Goal: Transaction & Acquisition: Purchase product/service

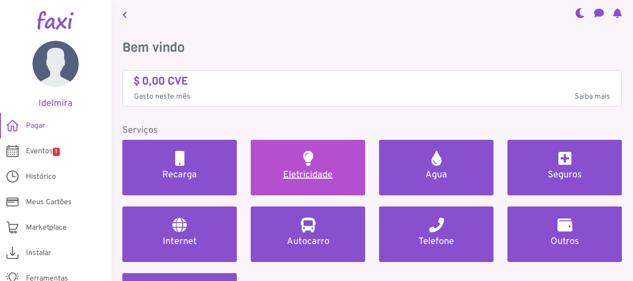
click at [319, 172] on h5 "Eletricidade" at bounding box center [308, 175] width 92 height 11
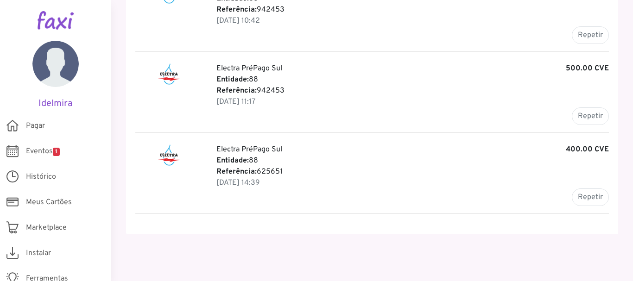
scroll to position [324, 0]
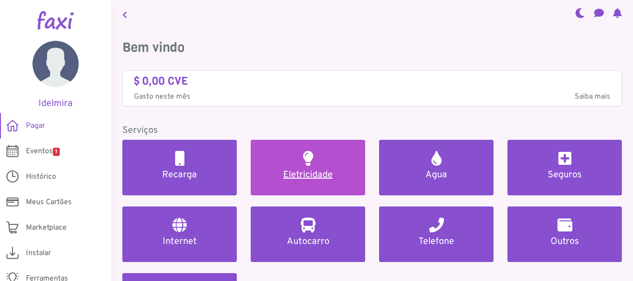
click at [301, 143] on link "Eletricidade" at bounding box center [308, 168] width 115 height 56
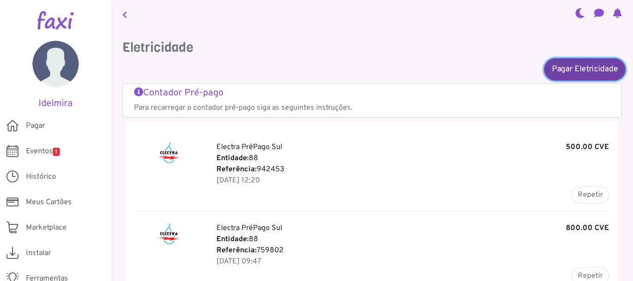
click at [584, 73] on link "Pagar Eletricidade" at bounding box center [585, 69] width 82 height 22
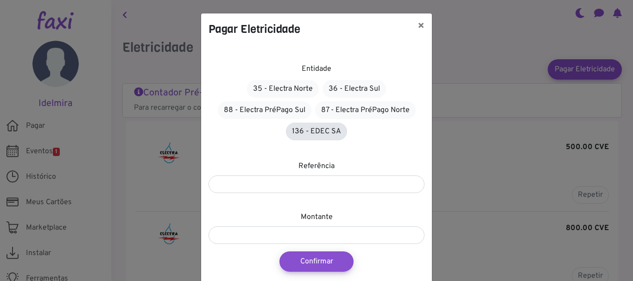
scroll to position [34, 0]
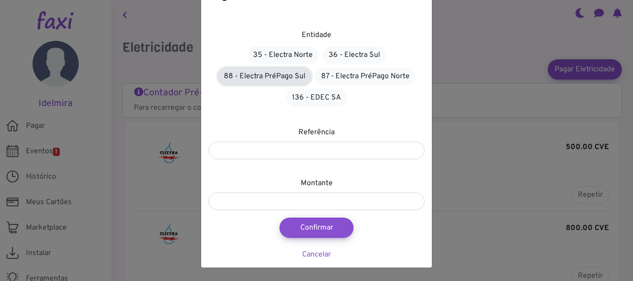
click at [260, 72] on link "88 - Electra PréPago Sul" at bounding box center [265, 77] width 94 height 18
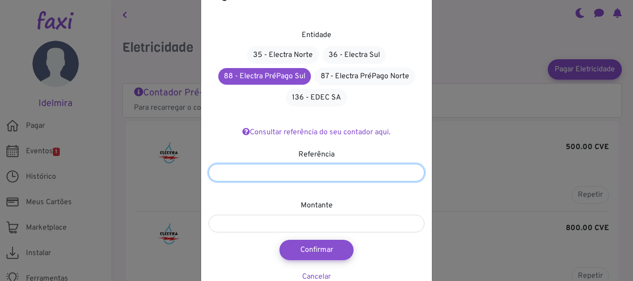
click at [343, 167] on input "number" at bounding box center [317, 173] width 216 height 18
type input "**********"
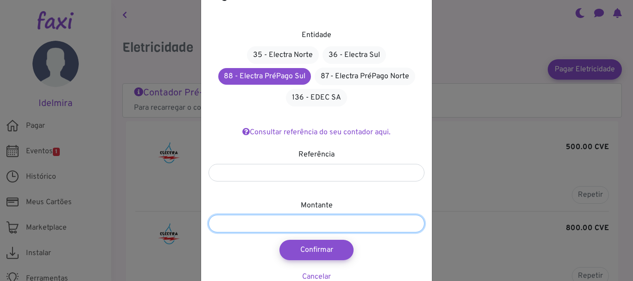
click at [305, 227] on input "number" at bounding box center [317, 224] width 216 height 18
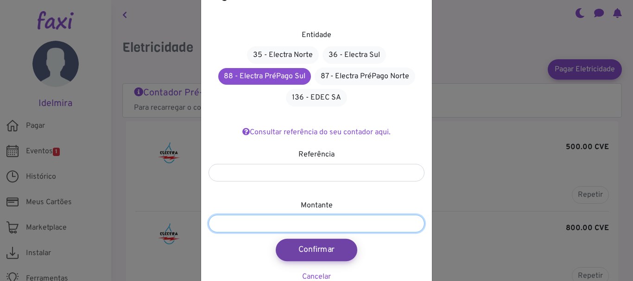
type input "***"
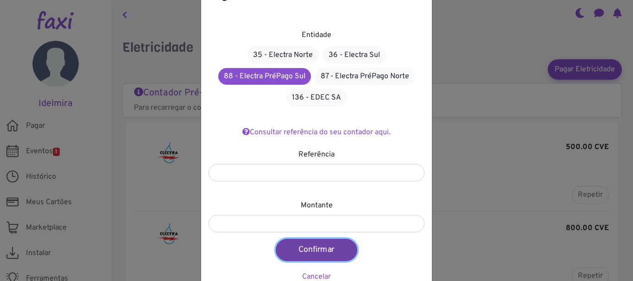
click at [301, 250] on button "Confirmar" at bounding box center [317, 250] width 82 height 22
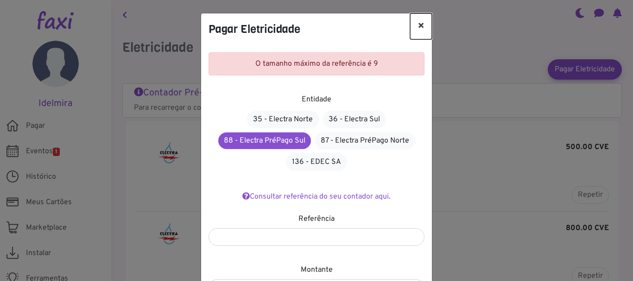
click at [423, 25] on button "×" at bounding box center [421, 26] width 22 height 26
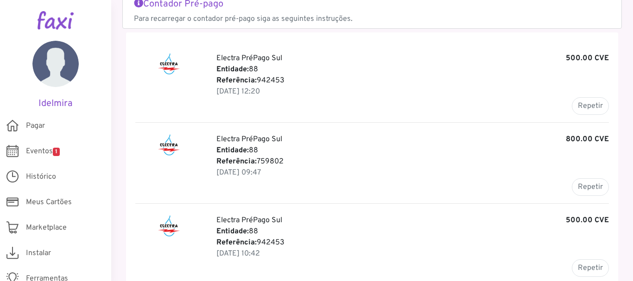
scroll to position [46, 0]
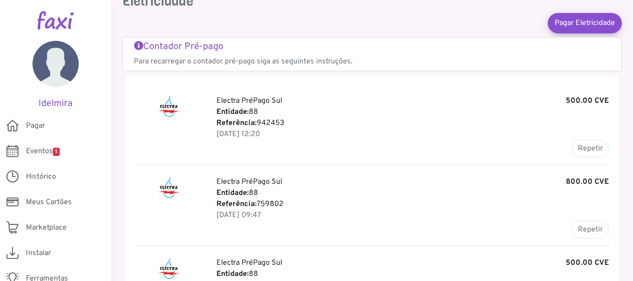
click at [212, 48] on h5 "Contador Pré-pago" at bounding box center [372, 46] width 477 height 11
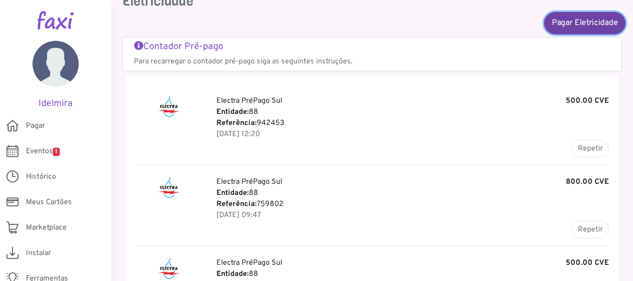
click at [574, 27] on link "Pagar Eletricidade" at bounding box center [585, 23] width 82 height 22
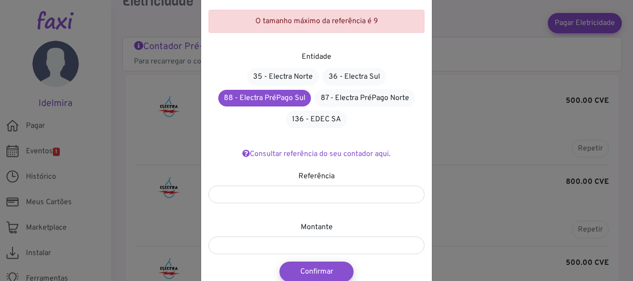
scroll to position [87, 0]
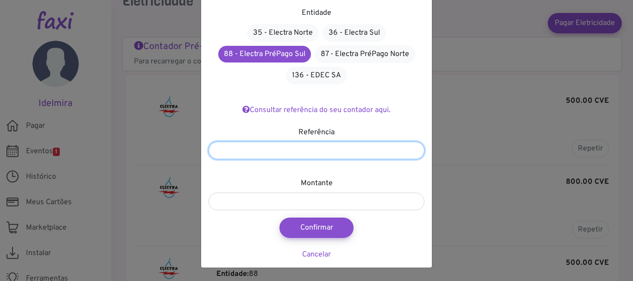
click at [319, 155] on input "**********" at bounding box center [317, 151] width 216 height 18
type input "*"
paste input "*******"
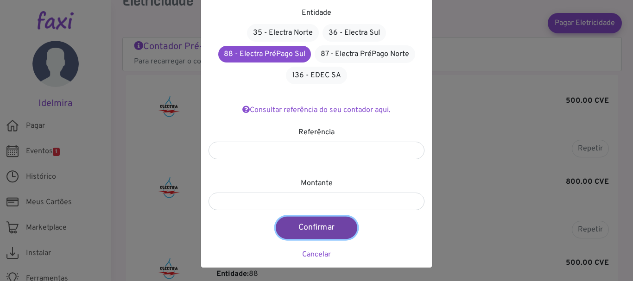
click at [327, 226] on button "Confirmar" at bounding box center [317, 228] width 82 height 22
type input "***"
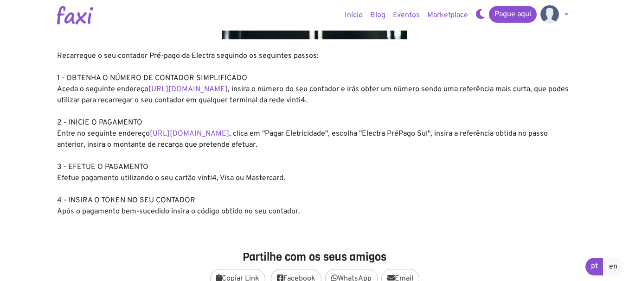
scroll to position [139, 0]
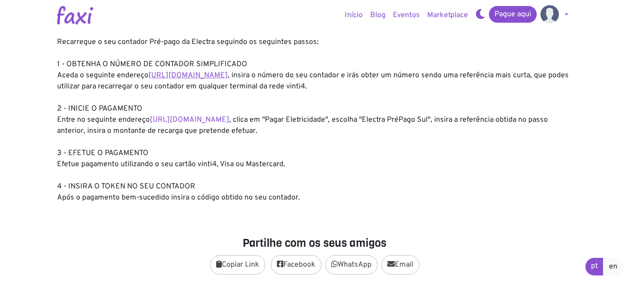
click at [228, 73] on link "https://entidadeservico.vinti4.cv/prepago" at bounding box center [187, 75] width 79 height 9
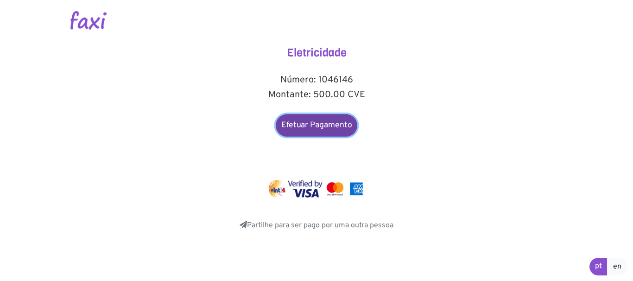
click at [326, 128] on link "Efetuar Pagamento" at bounding box center [317, 126] width 82 height 22
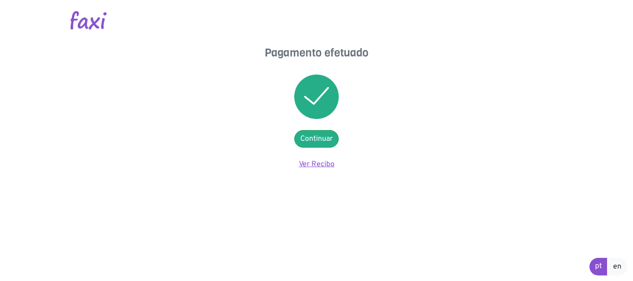
click at [311, 163] on link "Ver Recibo" at bounding box center [317, 164] width 36 height 9
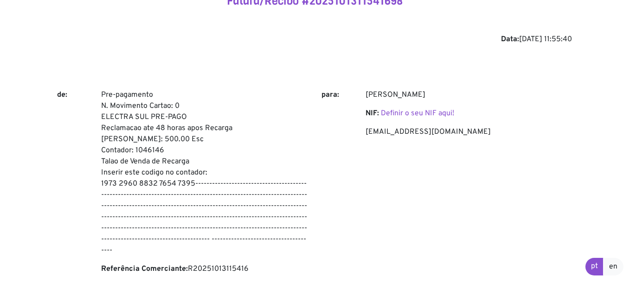
scroll to position [93, 0]
